Goal: Navigation & Orientation: Find specific page/section

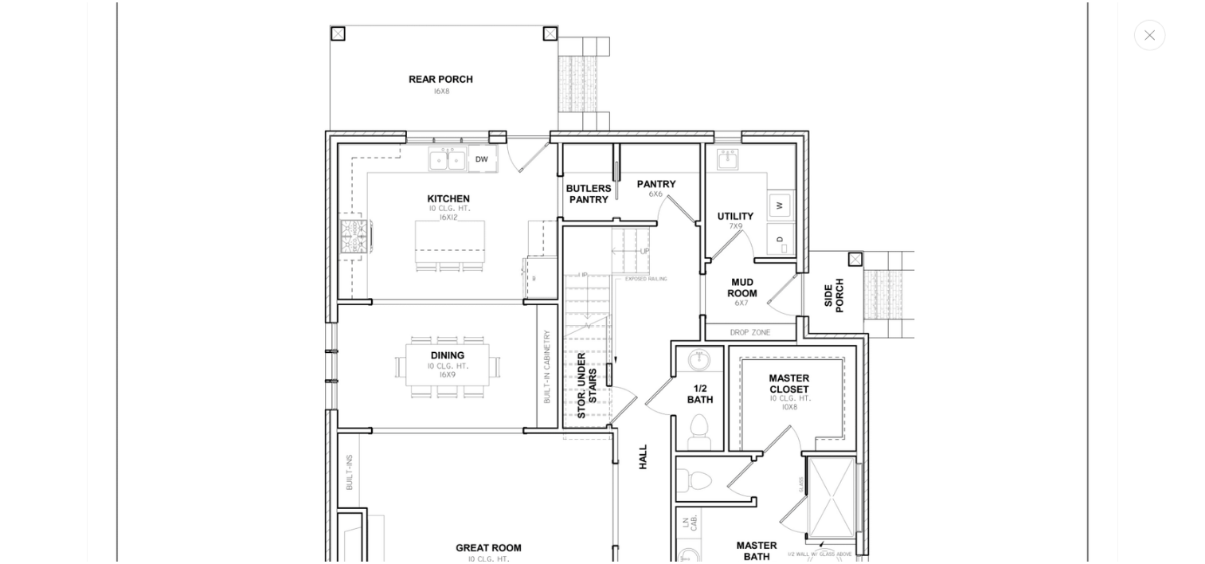
scroll to position [2977, 0]
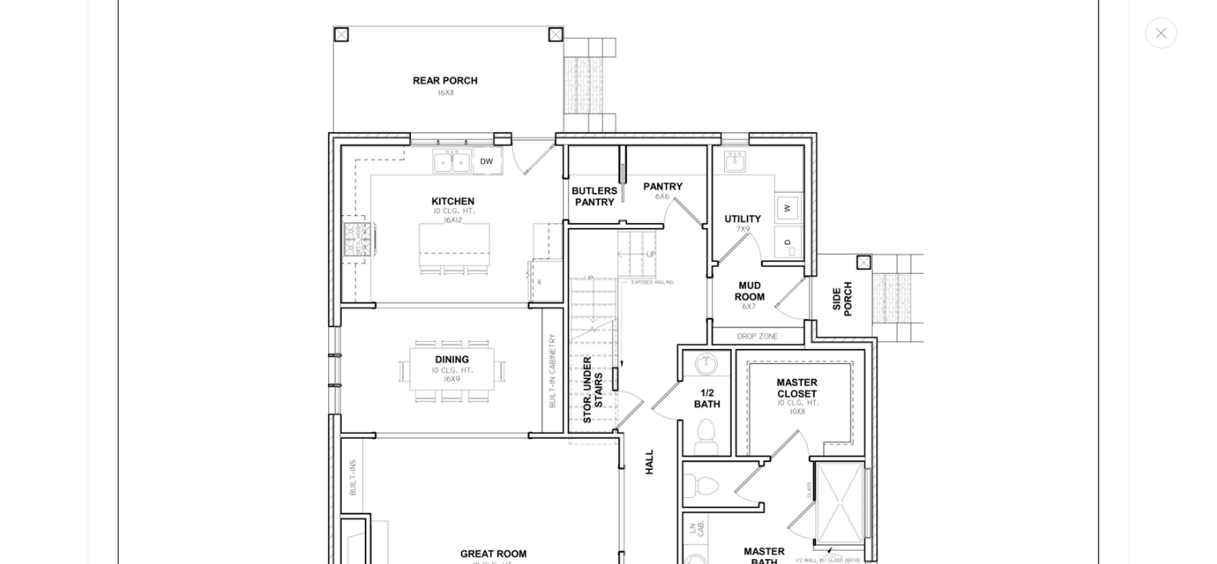
click at [892, 170] on img "Media gallery" at bounding box center [609, 431] width 1042 height 1347
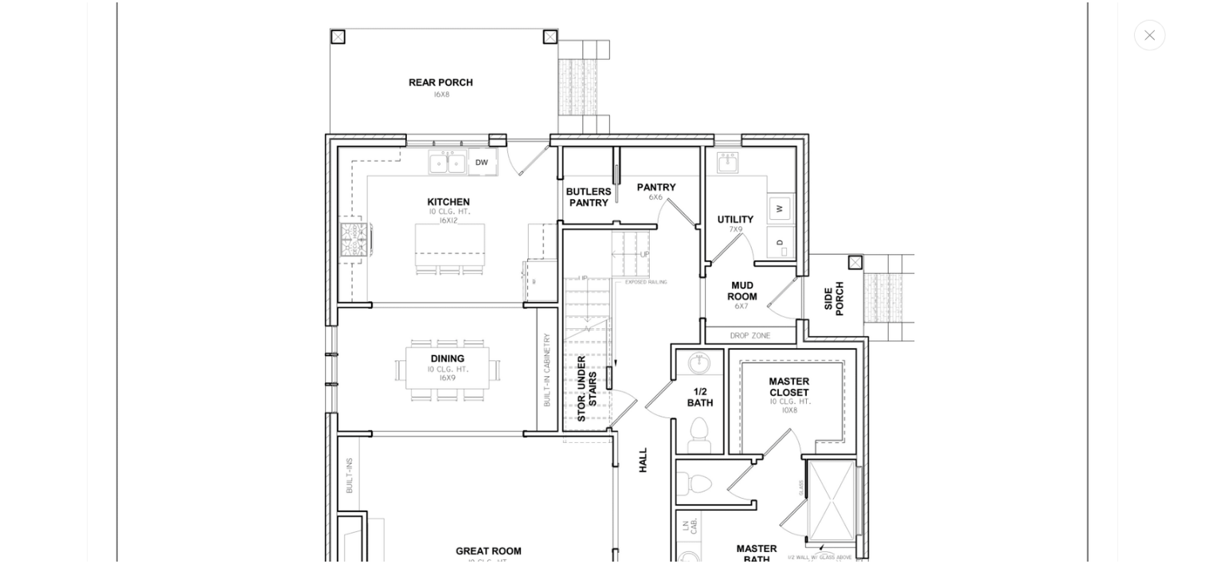
scroll to position [2946, 0]
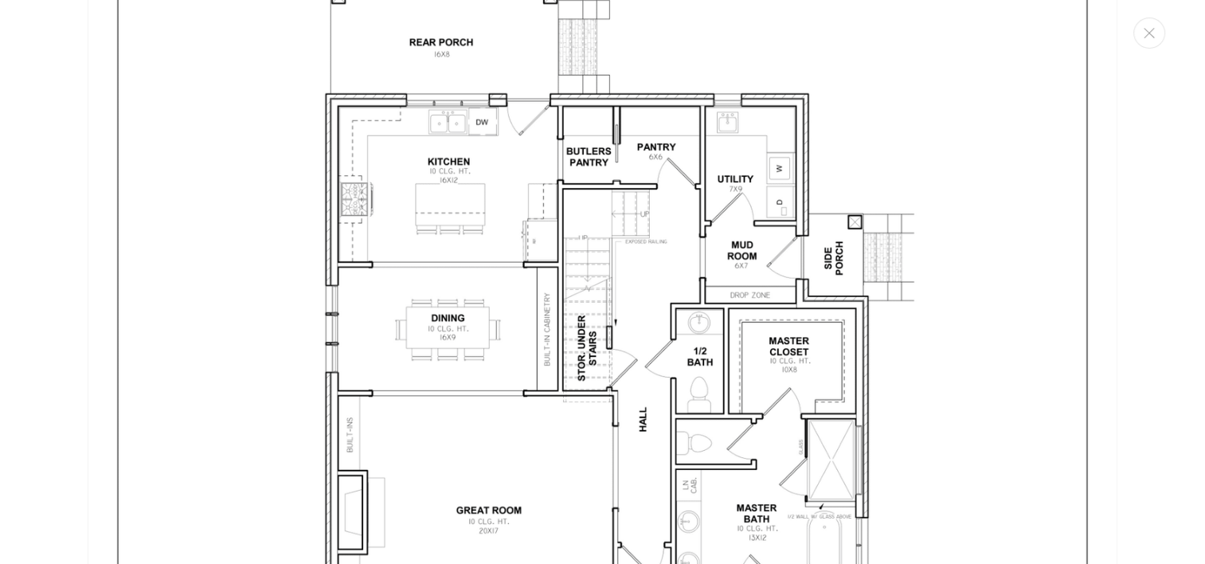
scroll to position [2950, 0]
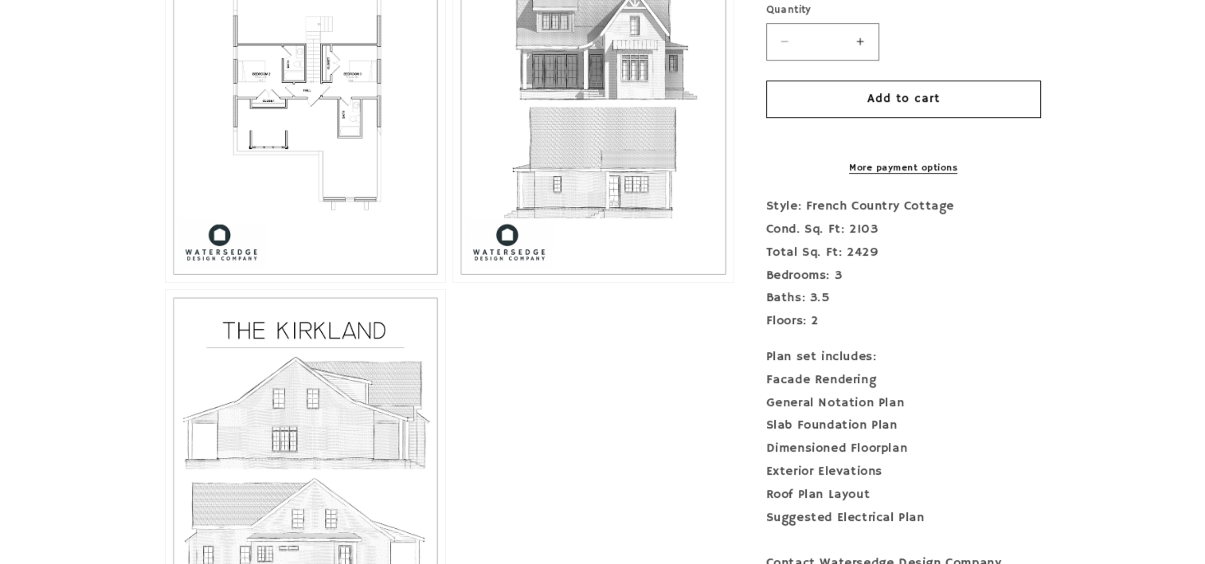
drag, startPoint x: 667, startPoint y: 334, endPoint x: 491, endPoint y: 286, distance: 182.6
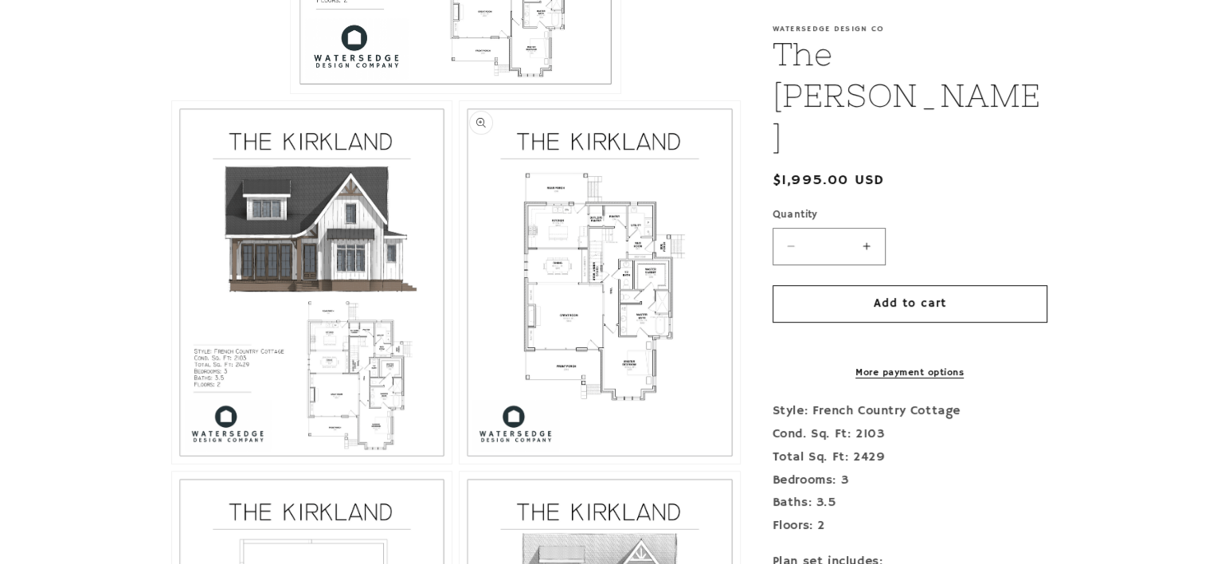
scroll to position [705, 0]
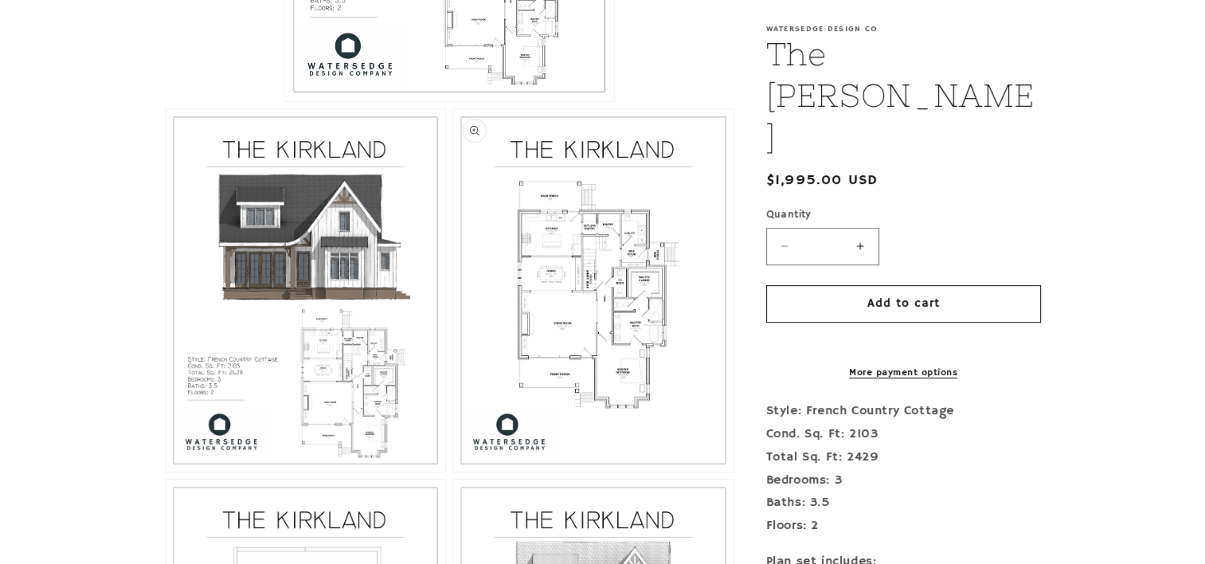
click at [453, 471] on button "Open media 3 in modal" at bounding box center [453, 471] width 0 height 0
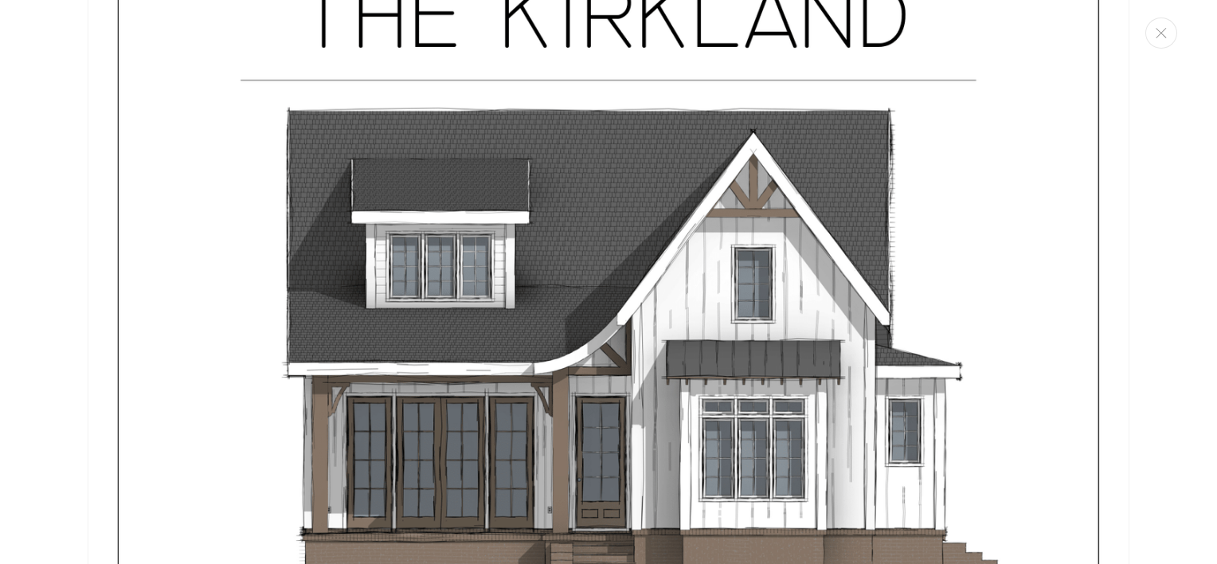
scroll to position [1494, 0]
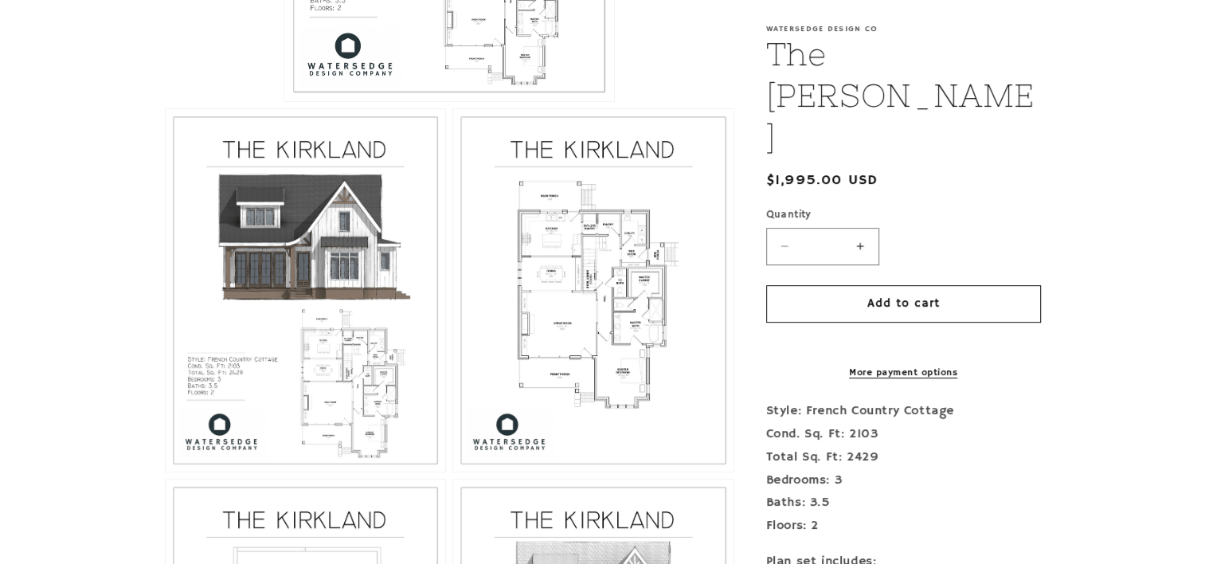
drag, startPoint x: 827, startPoint y: 201, endPoint x: 372, endPoint y: 242, distance: 457.3
click at [166, 471] on button "Open media 2 in modal" at bounding box center [166, 471] width 0 height 0
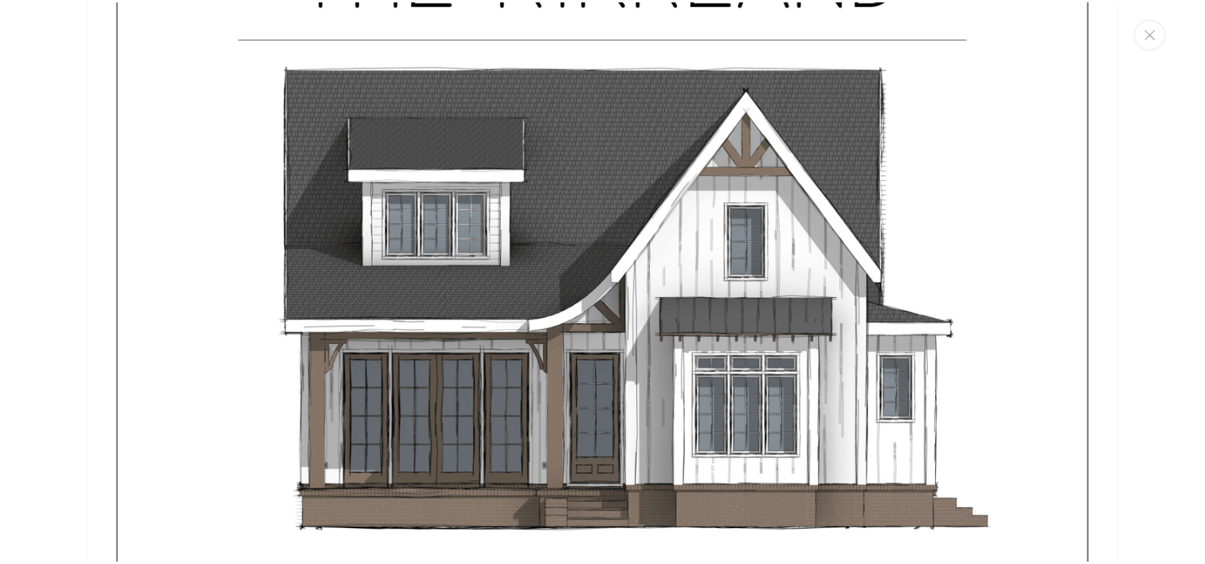
scroll to position [1536, 0]
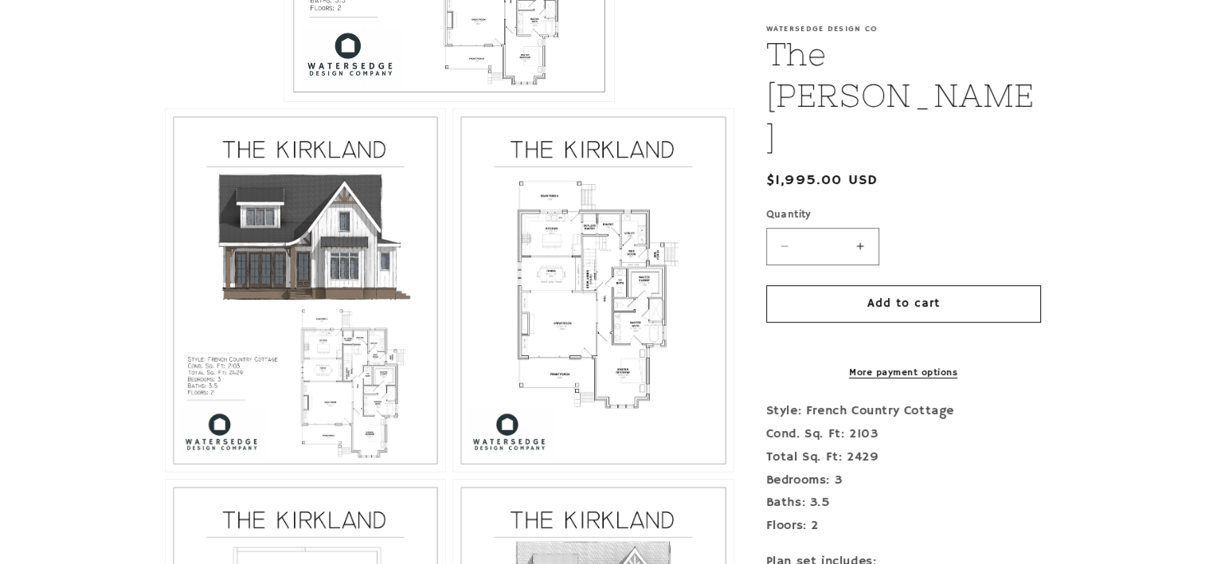
drag, startPoint x: 549, startPoint y: 218, endPoint x: 132, endPoint y: 170, distance: 419.2
click at [43, 170] on section "Skip to product information Open media 1 in modal Open media 2 in modal Open me…" at bounding box center [602, 426] width 1205 height 1593
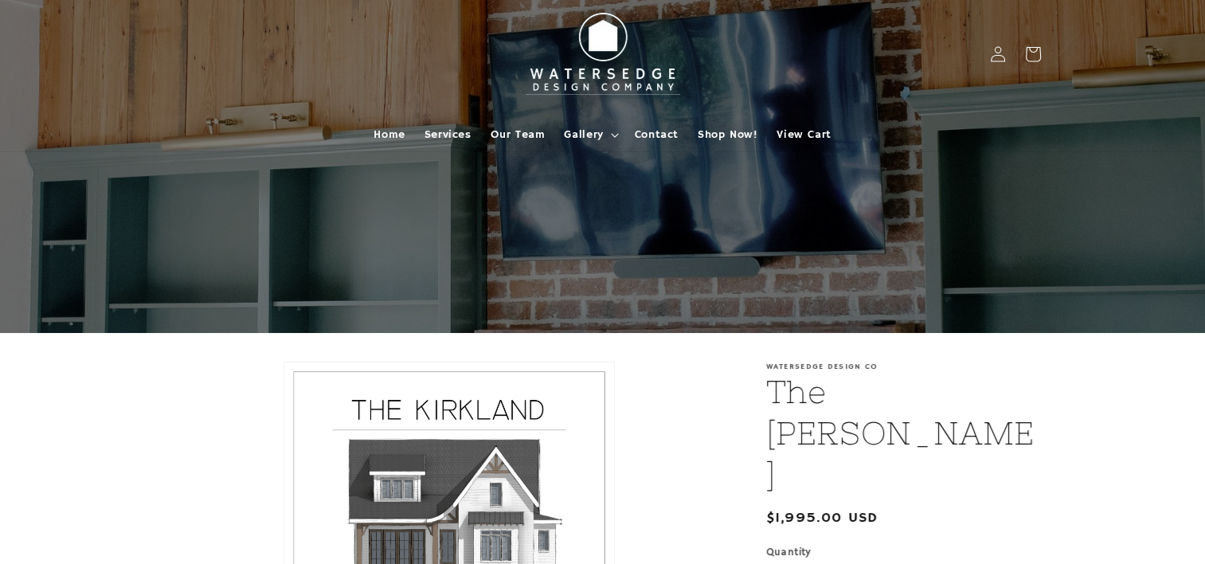
scroll to position [0, 0]
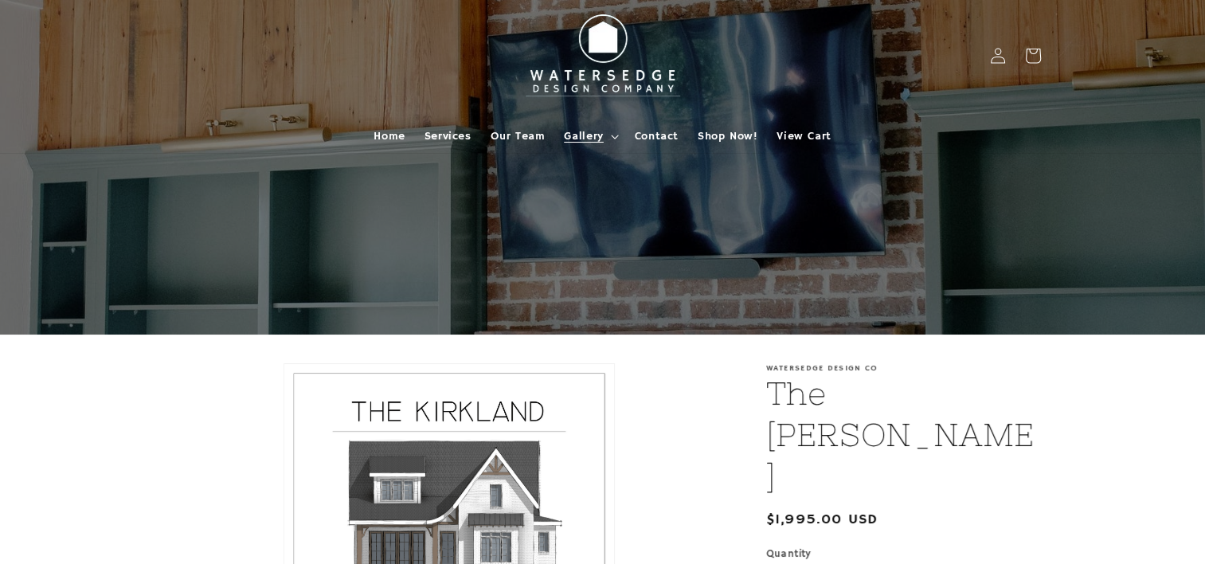
click at [587, 140] on span "Gallery" at bounding box center [583, 136] width 39 height 14
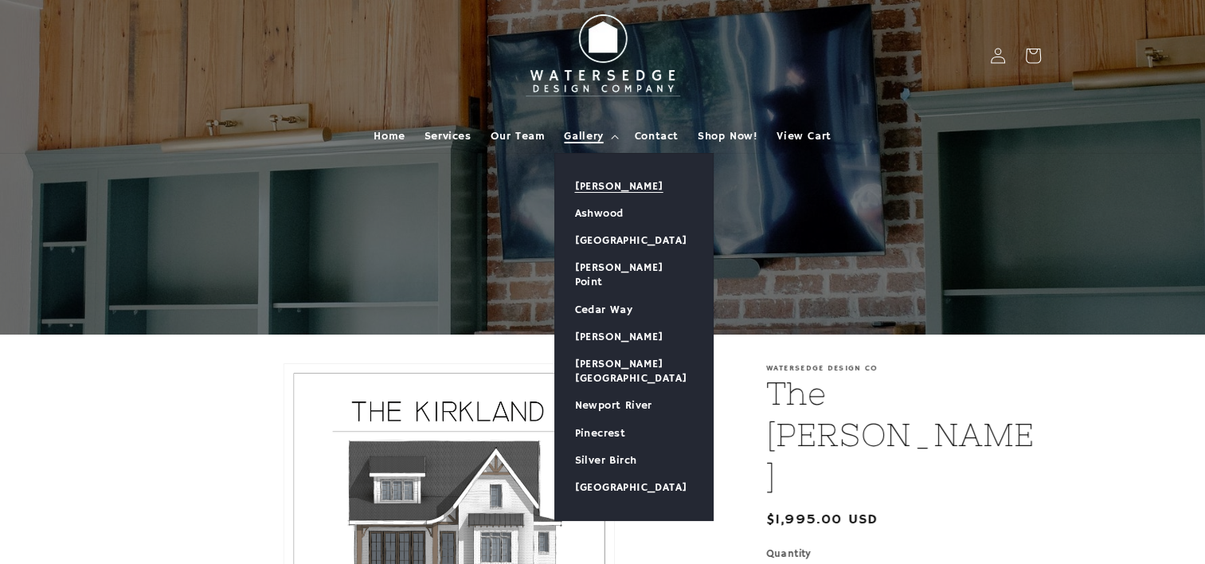
click at [608, 193] on link "[PERSON_NAME]" at bounding box center [634, 186] width 158 height 27
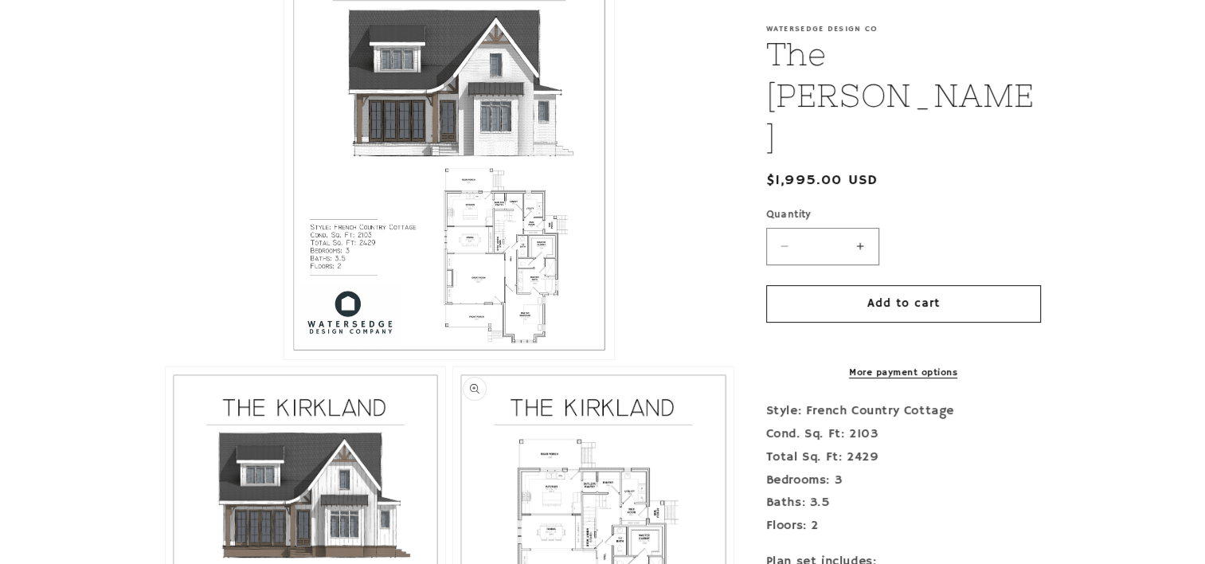
scroll to position [435, 0]
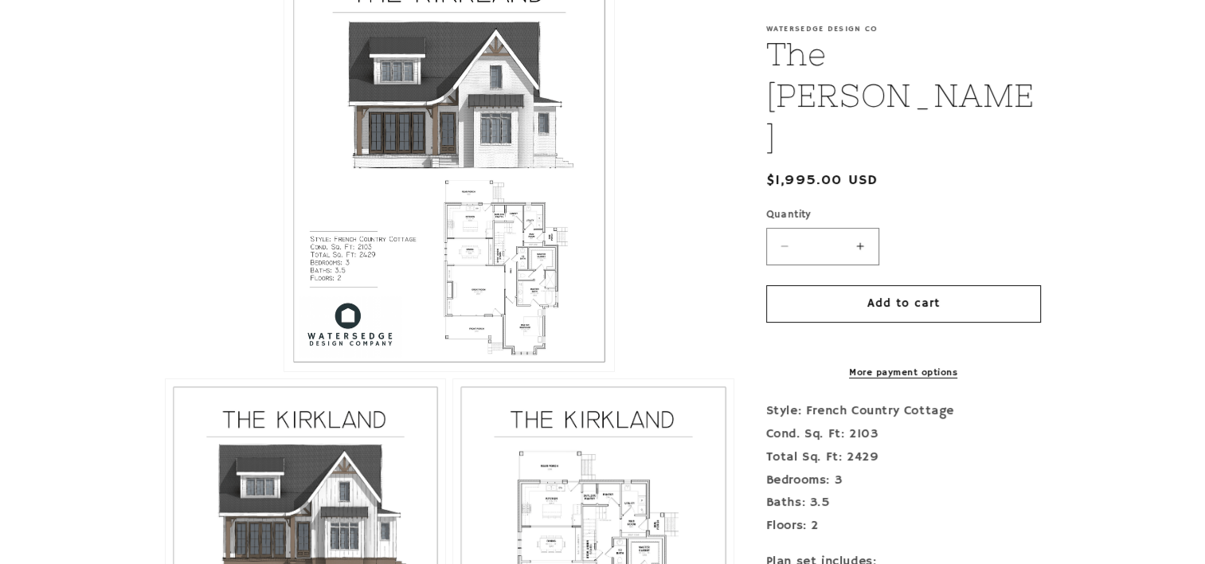
click at [284, 371] on button "Open media 1 in modal" at bounding box center [284, 371] width 0 height 0
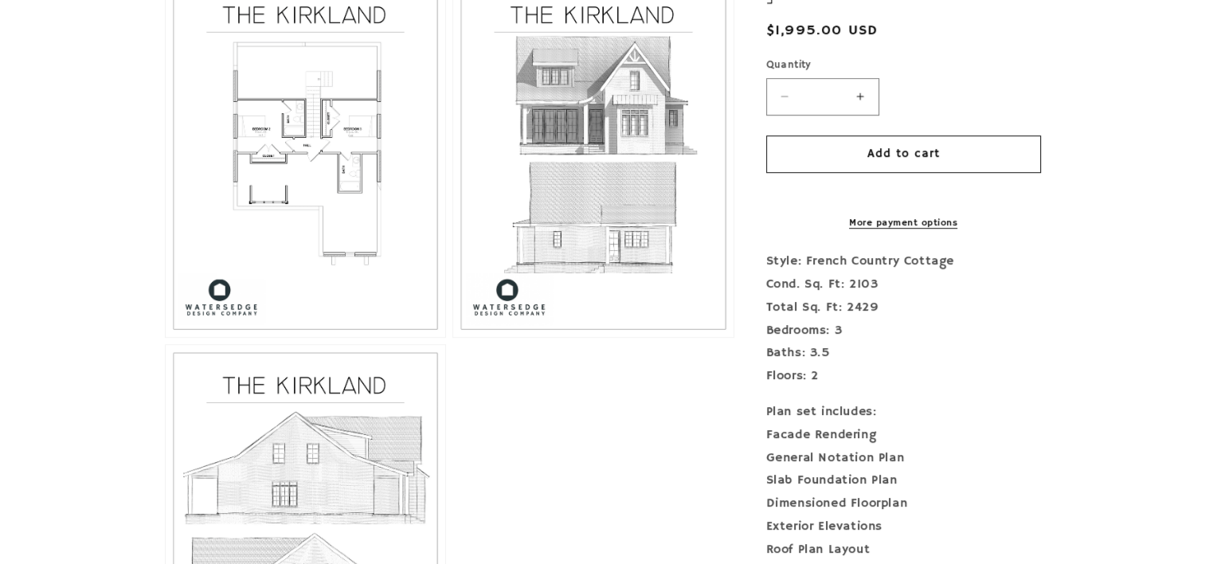
scroll to position [1046, 0]
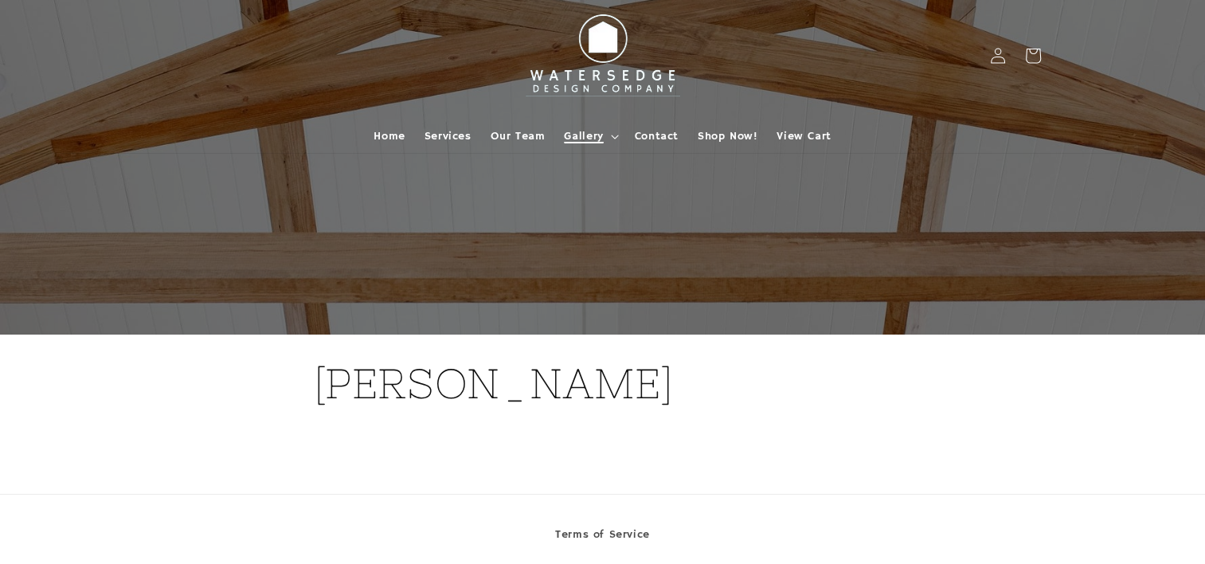
click at [596, 138] on span "Gallery" at bounding box center [583, 136] width 39 height 14
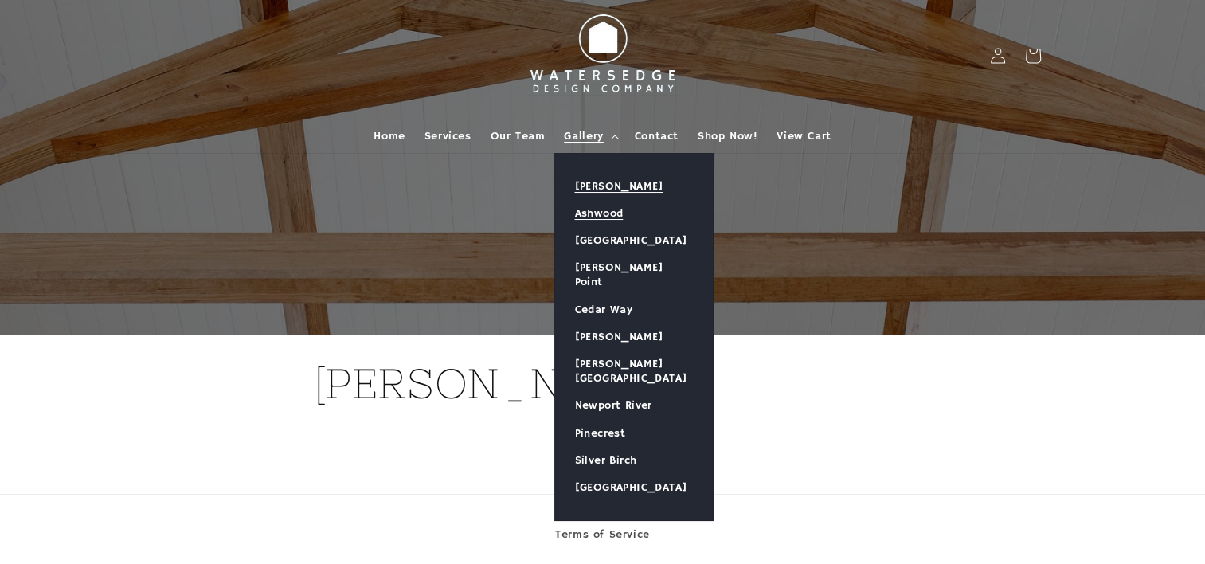
click at [612, 210] on link "Ashwood" at bounding box center [634, 213] width 158 height 27
